Goal: Find specific page/section: Find specific page/section

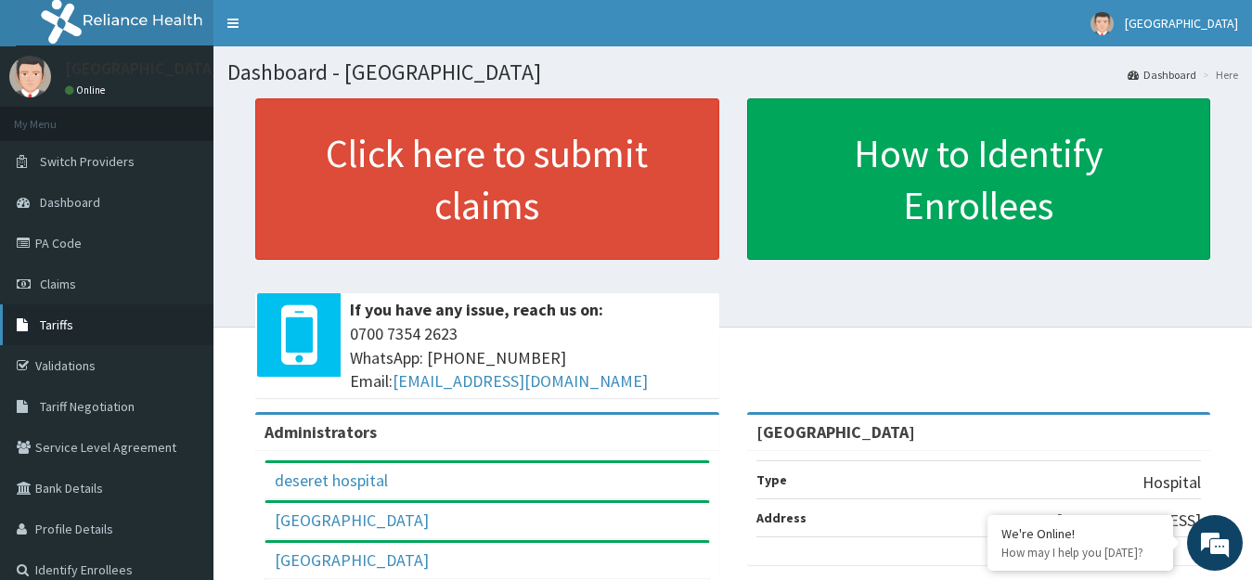
click at [72, 325] on span "Tariffs" at bounding box center [56, 325] width 33 height 17
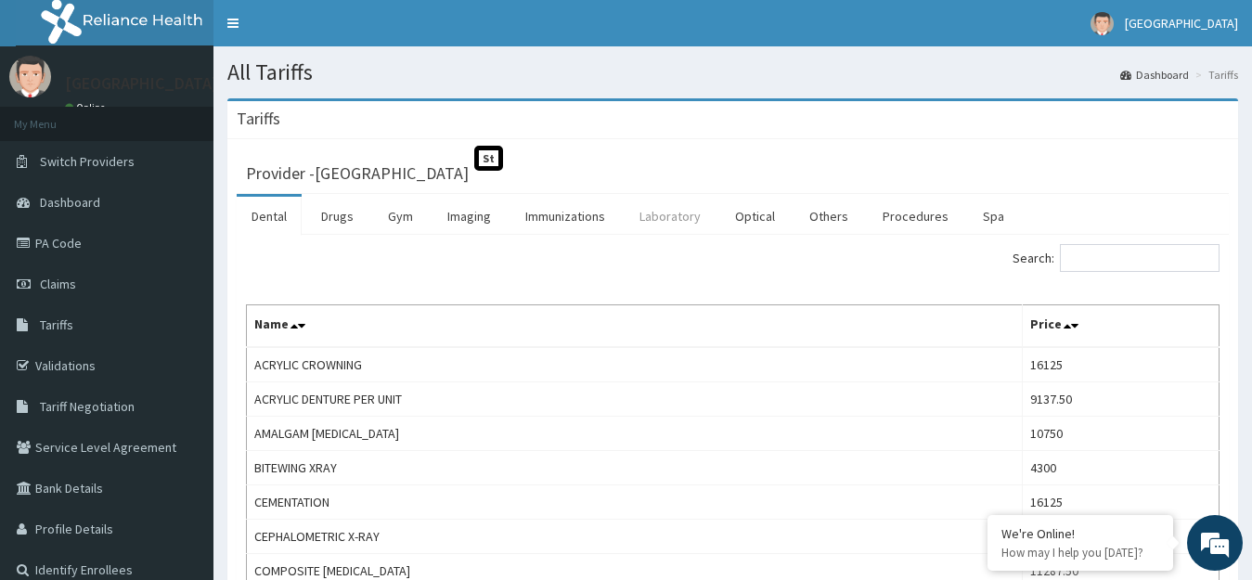
click at [669, 212] on link "Laboratory" at bounding box center [670, 216] width 91 height 39
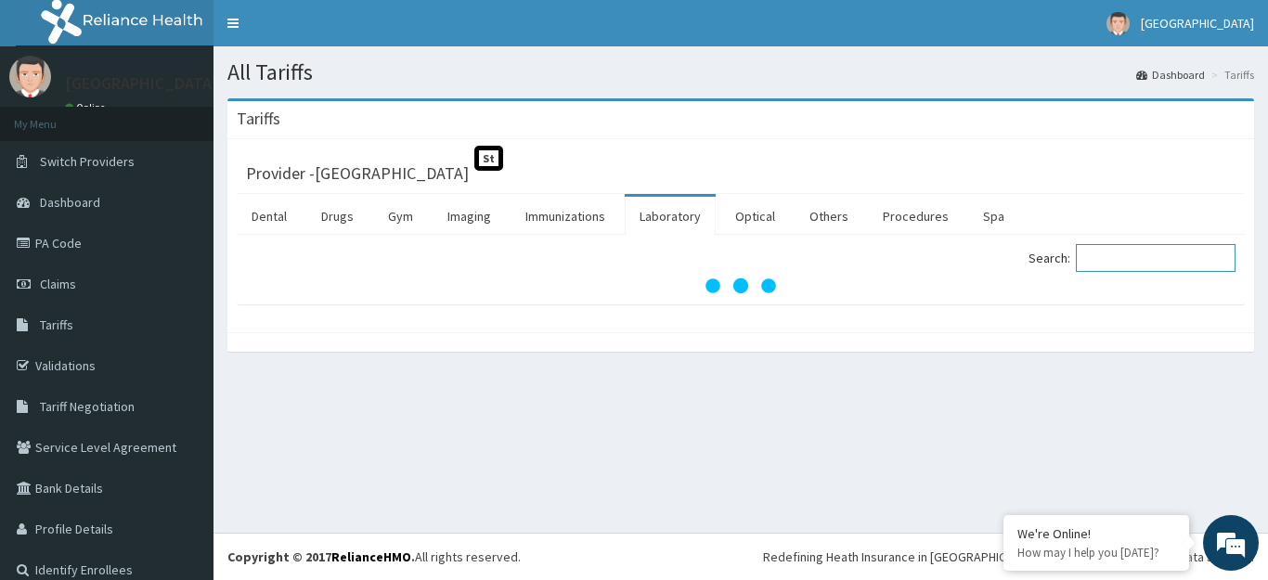
click at [1133, 257] on input "Search:" at bounding box center [1156, 258] width 160 height 28
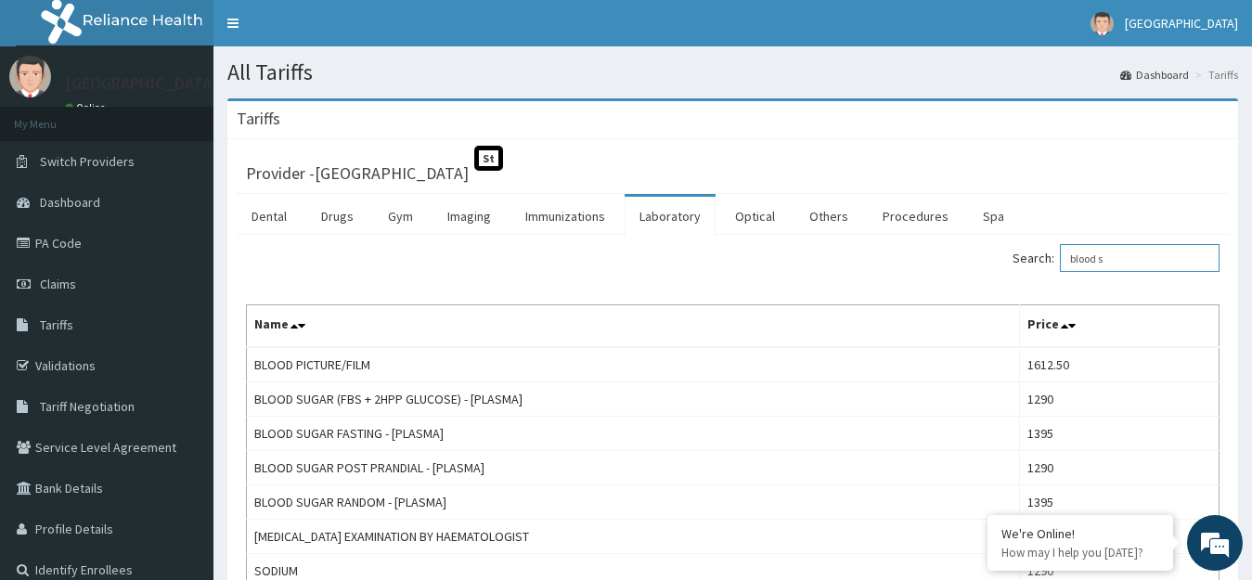
type input "blood s"
